Goal: Task Accomplishment & Management: Complete application form

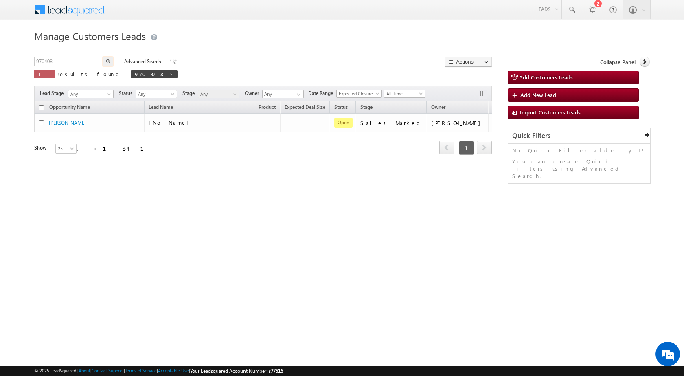
click at [78, 58] on input "970408" at bounding box center [69, 62] width 70 height 10
type input "971800"
click at [103, 57] on button "button" at bounding box center [108, 62] width 11 height 10
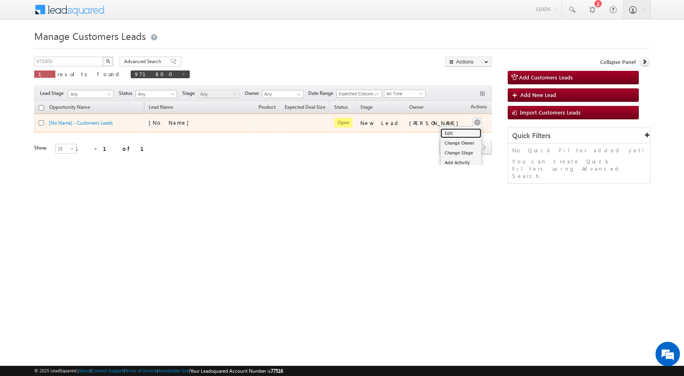
click at [445, 133] on link "Edit" at bounding box center [461, 133] width 41 height 10
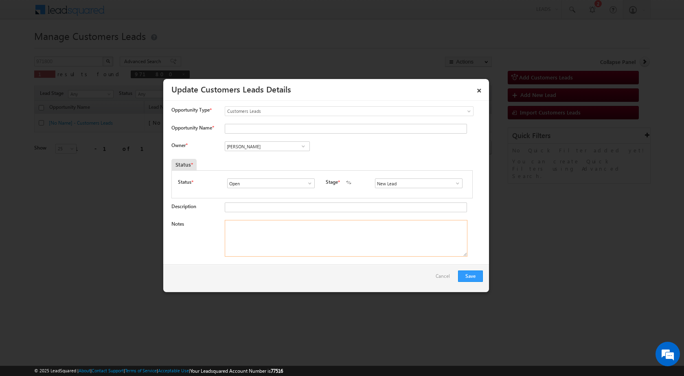
click at [296, 237] on textarea "Notes" at bounding box center [346, 238] width 243 height 37
paste textarea "971800 / [PERSON_NAME] / 8120228802 / CUST WANT 02 LAKH TOPUP AMOUNT / ADDRESS …"
drag, startPoint x: 245, startPoint y: 224, endPoint x: 280, endPoint y: 221, distance: 35.1
click at [280, 221] on textarea "971800 / [PERSON_NAME] / 8120228802 / CUST WANT 02 LAKH TOPUP AMOUNT / ADDRESS …" at bounding box center [346, 238] width 243 height 37
type textarea "971800 / [PERSON_NAME] / 8120228802 / CUST WANT 02 LAKH TOPUP AMOUNT / ADDRESS …"
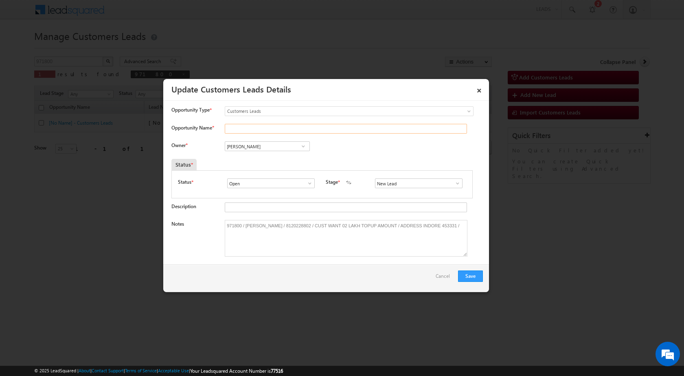
click at [246, 129] on input "Opportunity Name *" at bounding box center [346, 129] width 242 height 10
paste input "[PERSON_NAME]"
type input "[PERSON_NAME]"
click at [454, 186] on span at bounding box center [458, 183] width 8 height 7
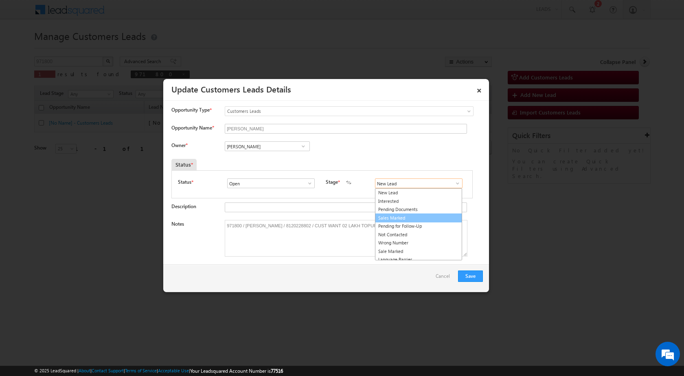
click at [401, 215] on link "Sales Marked" at bounding box center [418, 217] width 87 height 9
type input "Sales Marked"
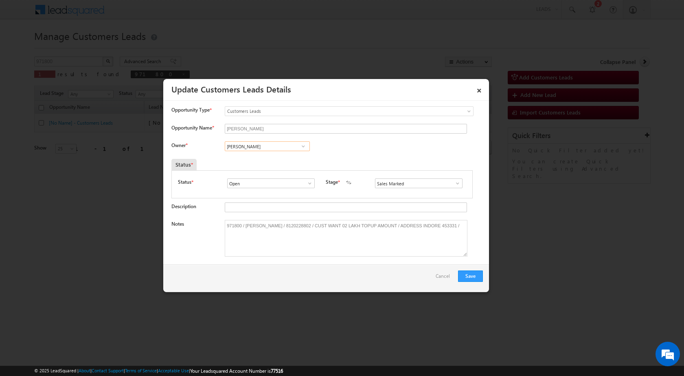
click at [269, 148] on input "[PERSON_NAME]" at bounding box center [267, 146] width 85 height 10
paste input "[EMAIL_ADDRESS][DOMAIN_NAME]"
click at [259, 159] on span "[EMAIL_ADDRESS][DOMAIN_NAME]" at bounding box center [264, 162] width 73 height 6
type input "[PERSON_NAME]"
click at [471, 277] on button "Save" at bounding box center [470, 275] width 25 height 11
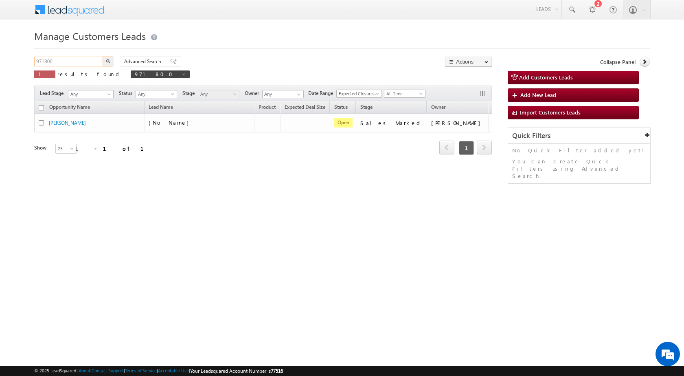
click at [42, 63] on input "971800" at bounding box center [69, 62] width 70 height 10
paste input "26"
type input "971826"
click at [103, 57] on button "button" at bounding box center [108, 62] width 11 height 10
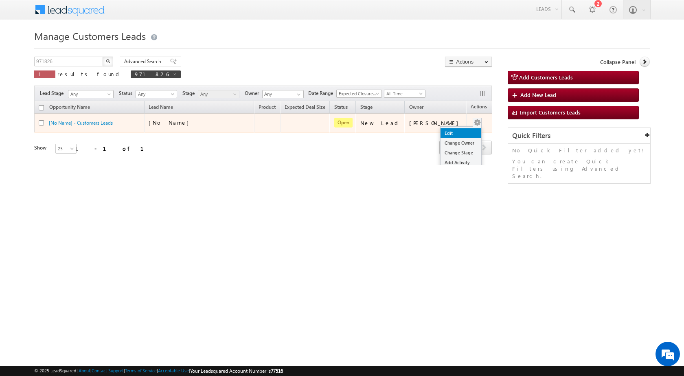
click at [452, 136] on link "Edit" at bounding box center [461, 133] width 41 height 10
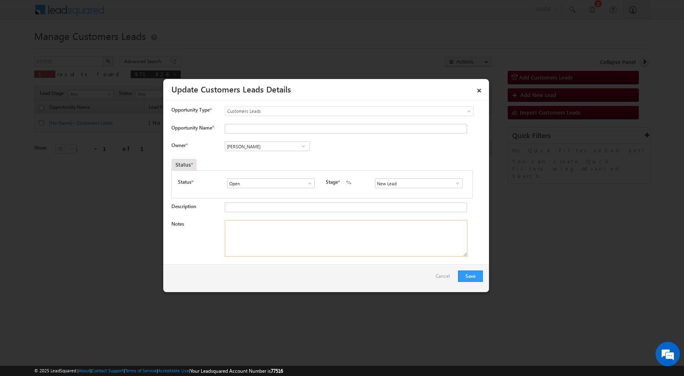
click at [321, 239] on textarea "Notes" at bounding box center [346, 238] width 243 height 37
paste textarea "971826 / [PERSON_NAME] / 7618324425 / CUST WANT 5 LAKH TOPUP AMOUNT / ADDRESS -…"
drag, startPoint x: 245, startPoint y: 225, endPoint x: 292, endPoint y: 222, distance: 47.3
click at [292, 222] on textarea "971826 / [PERSON_NAME] / 7618324425 / CUST WANT 5 LAKH TOPUP AMOUNT / ADDRESS -…" at bounding box center [346, 238] width 243 height 37
type textarea "971826 / [PERSON_NAME] / 7618324425 / CUST WANT 5 LAKH TOPUP AMOUNT / ADDRESS -…"
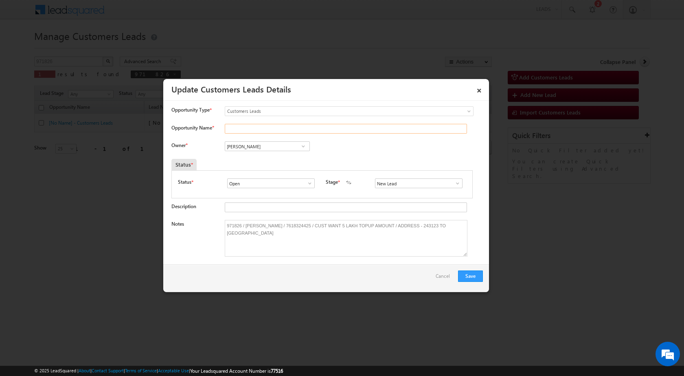
drag, startPoint x: 235, startPoint y: 129, endPoint x: 245, endPoint y: 129, distance: 10.2
click at [235, 129] on input "Opportunity Name *" at bounding box center [346, 129] width 242 height 10
paste input "[PERSON_NAME]"
type input "[PERSON_NAME]"
click at [454, 184] on span at bounding box center [458, 183] width 8 height 7
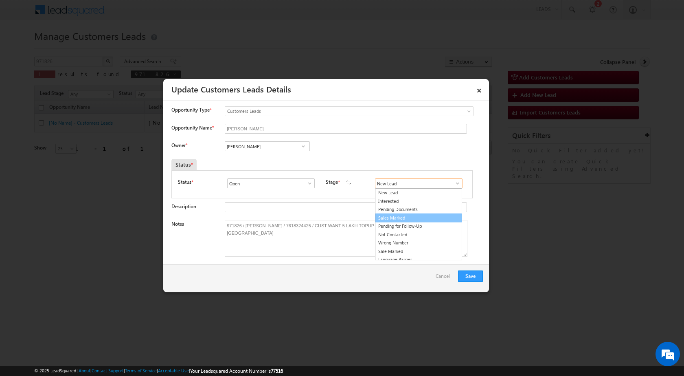
click at [419, 217] on link "Sales Marked" at bounding box center [418, 217] width 87 height 9
type input "Sales Marked"
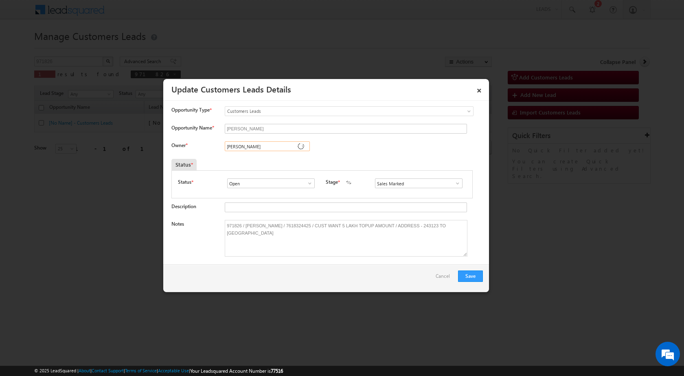
click at [252, 147] on input "[PERSON_NAME]" at bounding box center [267, 146] width 85 height 10
paste input "[EMAIL_ADDRESS][DOMAIN_NAME]"
click at [255, 157] on link "[PERSON_NAME] [EMAIL_ADDRESS][DOMAIN_NAME]" at bounding box center [267, 158] width 85 height 15
type input "[PERSON_NAME]"
click at [469, 275] on button "Save" at bounding box center [470, 275] width 25 height 11
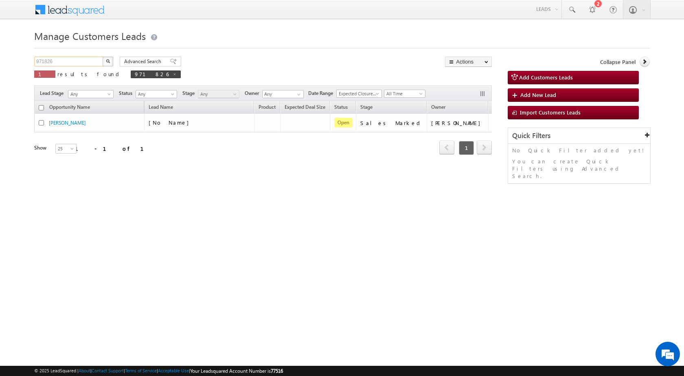
click at [35, 63] on input "971826" at bounding box center [69, 62] width 70 height 10
paste input "55"
type input "971855"
click at [110, 64] on button "button" at bounding box center [108, 62] width 11 height 10
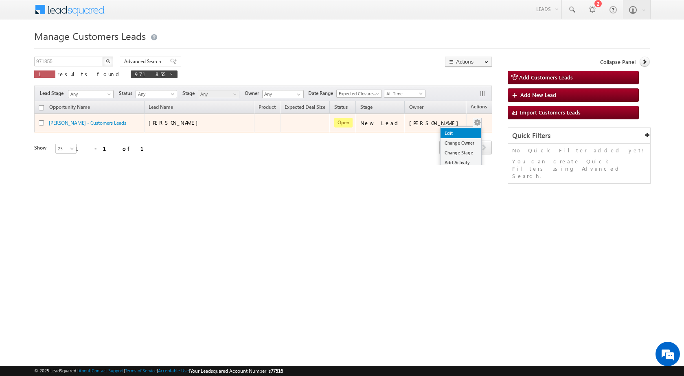
click at [444, 132] on link "Edit" at bounding box center [461, 133] width 41 height 10
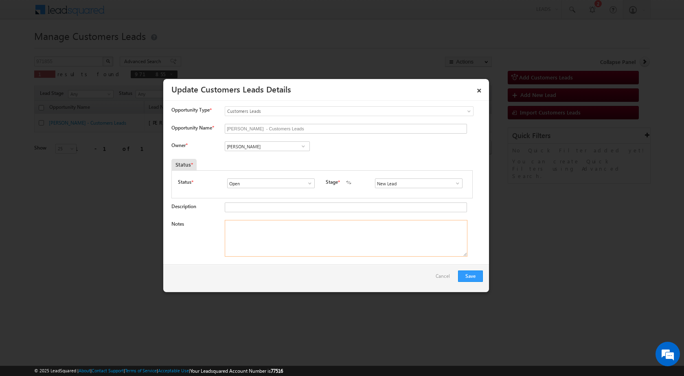
click at [282, 256] on textarea "Notes" at bounding box center [346, 238] width 243 height 37
paste textarea "971855 / [PERSON_NAME] / 9893725239 / CUST WANT 3 LAKH TOPUP AMOUNT / ADDRESS -…"
drag, startPoint x: 245, startPoint y: 224, endPoint x: 286, endPoint y: 224, distance: 41.5
click at [286, 224] on textarea "971855 / [PERSON_NAME] / 9893725239 / CUST WANT 3 LAKH TOPUP AMOUNT / ADDRESS -…" at bounding box center [346, 238] width 243 height 37
type textarea "971855 / [PERSON_NAME] / 9893725239 / CUST WANT 3 LAKH TOPUP AMOUNT / ADDRESS -…"
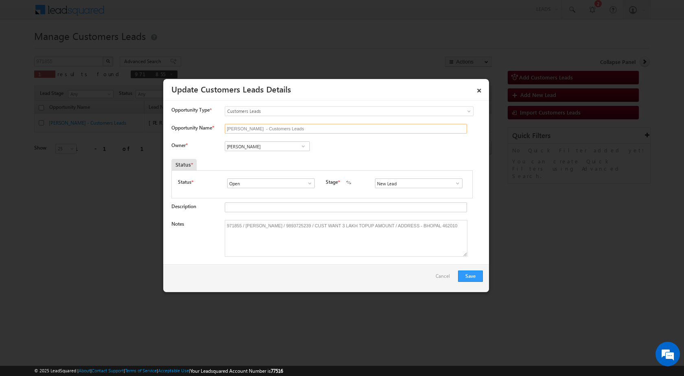
drag, startPoint x: 303, startPoint y: 130, endPoint x: 156, endPoint y: 131, distance: 147.0
click at [156, 131] on body "Menu [PERSON_NAME] sitar a6@ks erve." at bounding box center [342, 115] width 684 height 231
paste input "[PERSON_NAME]"
type input "[PERSON_NAME]"
click at [454, 183] on span at bounding box center [458, 183] width 8 height 7
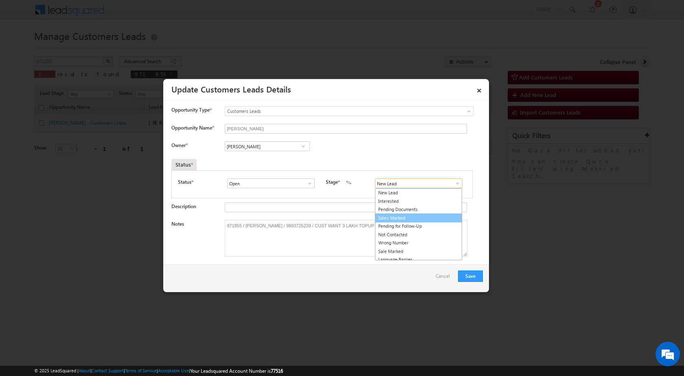
click at [395, 213] on link "Sales Marked" at bounding box center [418, 217] width 87 height 9
type input "Sales Marked"
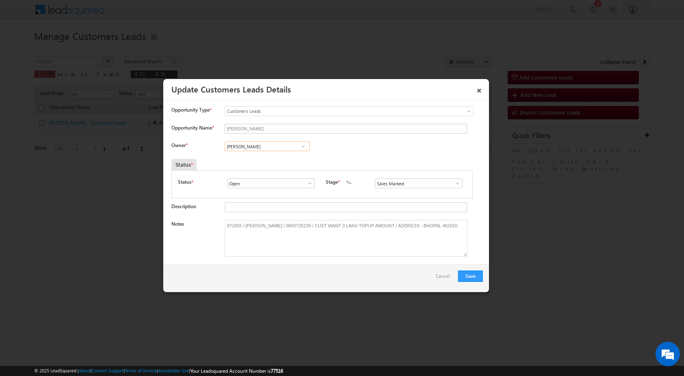
click at [238, 148] on input "[PERSON_NAME]" at bounding box center [267, 146] width 85 height 10
paste input "[PERSON_NAME][EMAIL_ADDRESS][DOMAIN_NAME]"
type input "[PERSON_NAME][EMAIL_ADDRESS][DOMAIN_NAME]"
click at [260, 168] on div "Status *" at bounding box center [283, 164] width 224 height 11
click at [259, 152] on div "[PERSON_NAME] [PERSON_NAME] [PERSON_NAME] [PERSON_NAME] c92aa05d-31dd-11f0-91df…" at bounding box center [274, 146] width 99 height 11
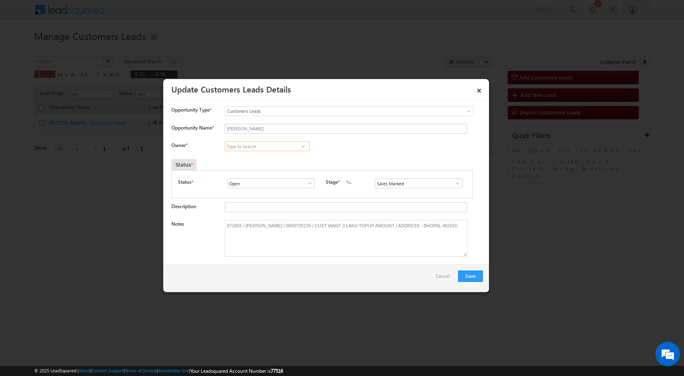
click at [259, 148] on input at bounding box center [267, 146] width 85 height 10
paste input "[PERSON_NAME][EMAIL_ADDRESS][DOMAIN_NAME]"
click at [259, 156] on link "[PERSON_NAME] [PERSON_NAME][EMAIL_ADDRESS][DOMAIN_NAME]" at bounding box center [267, 158] width 85 height 15
type input "[PERSON_NAME]"
click at [471, 274] on button "Save" at bounding box center [470, 275] width 25 height 11
